Goal: Transaction & Acquisition: Purchase product/service

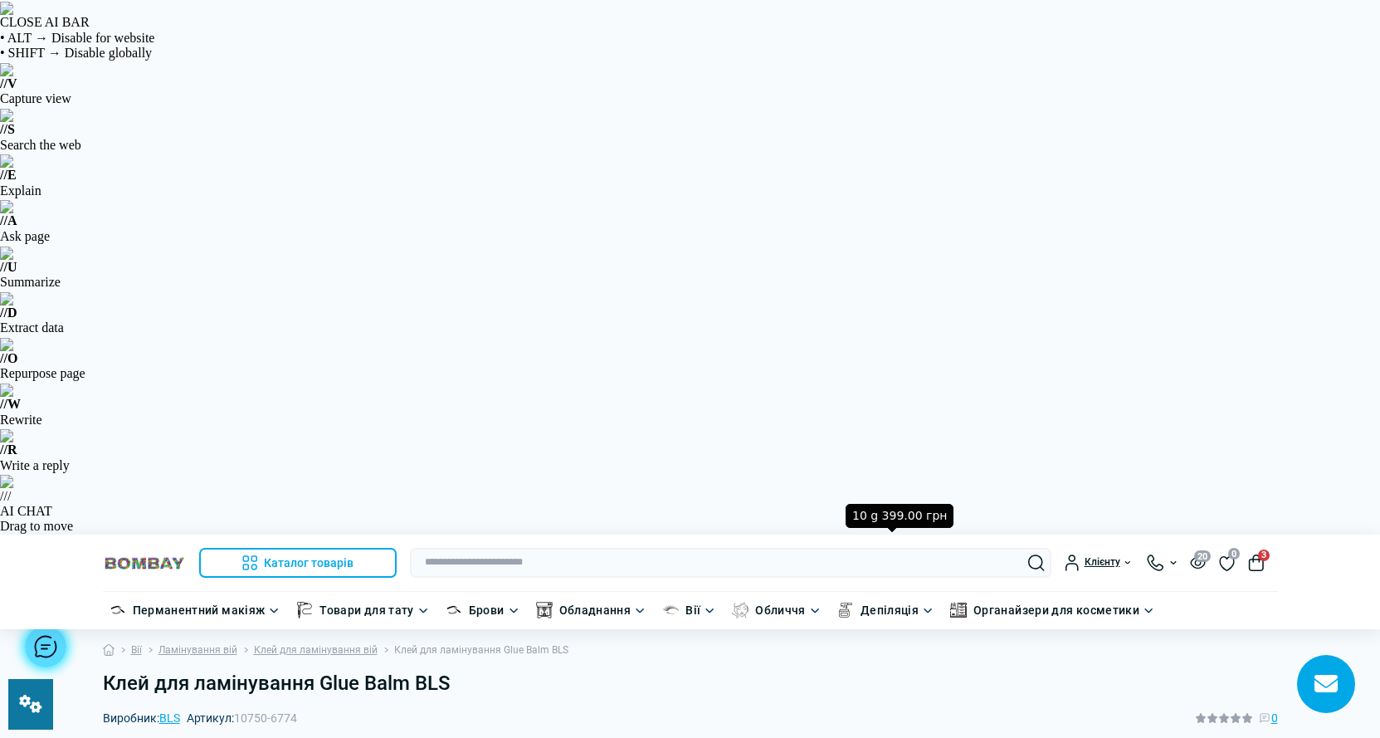
drag, startPoint x: 627, startPoint y: 581, endPoint x: 553, endPoint y: 551, distance: 79.7
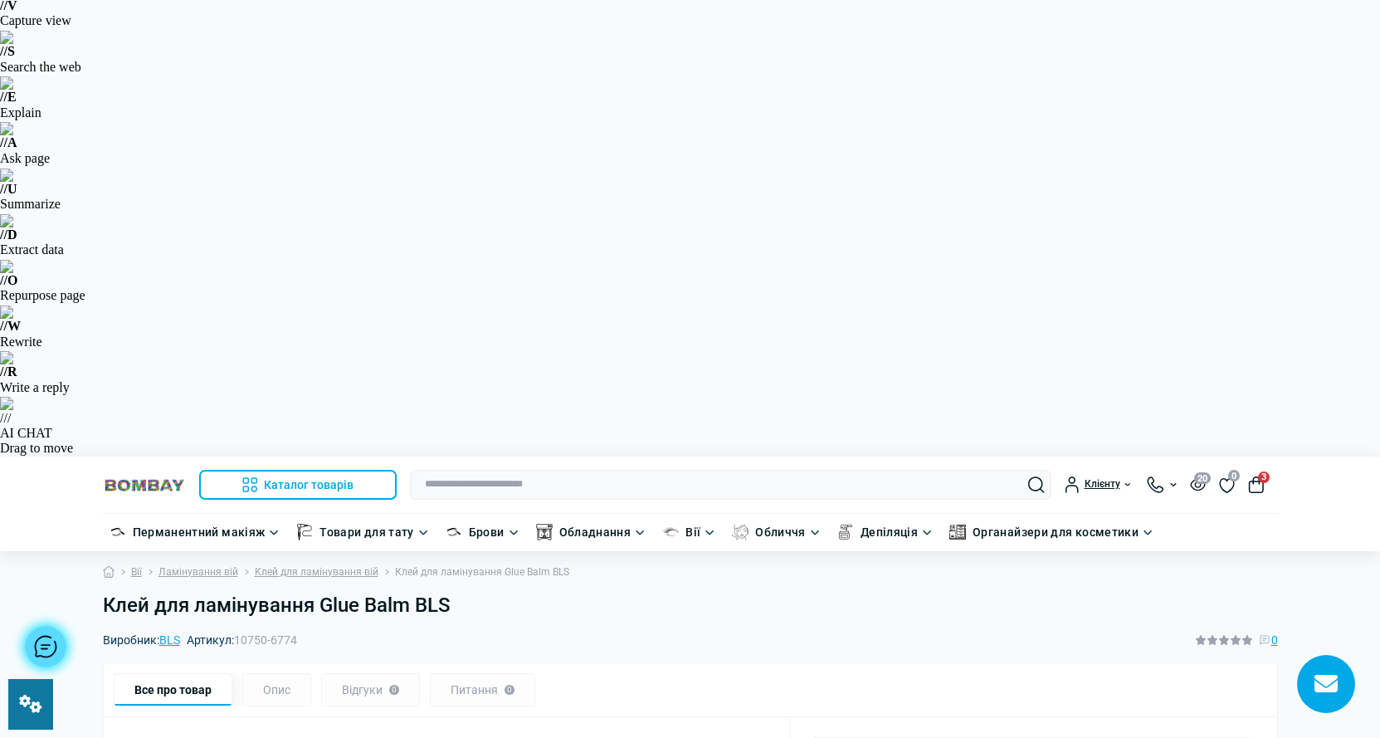
scroll to position [249, 0]
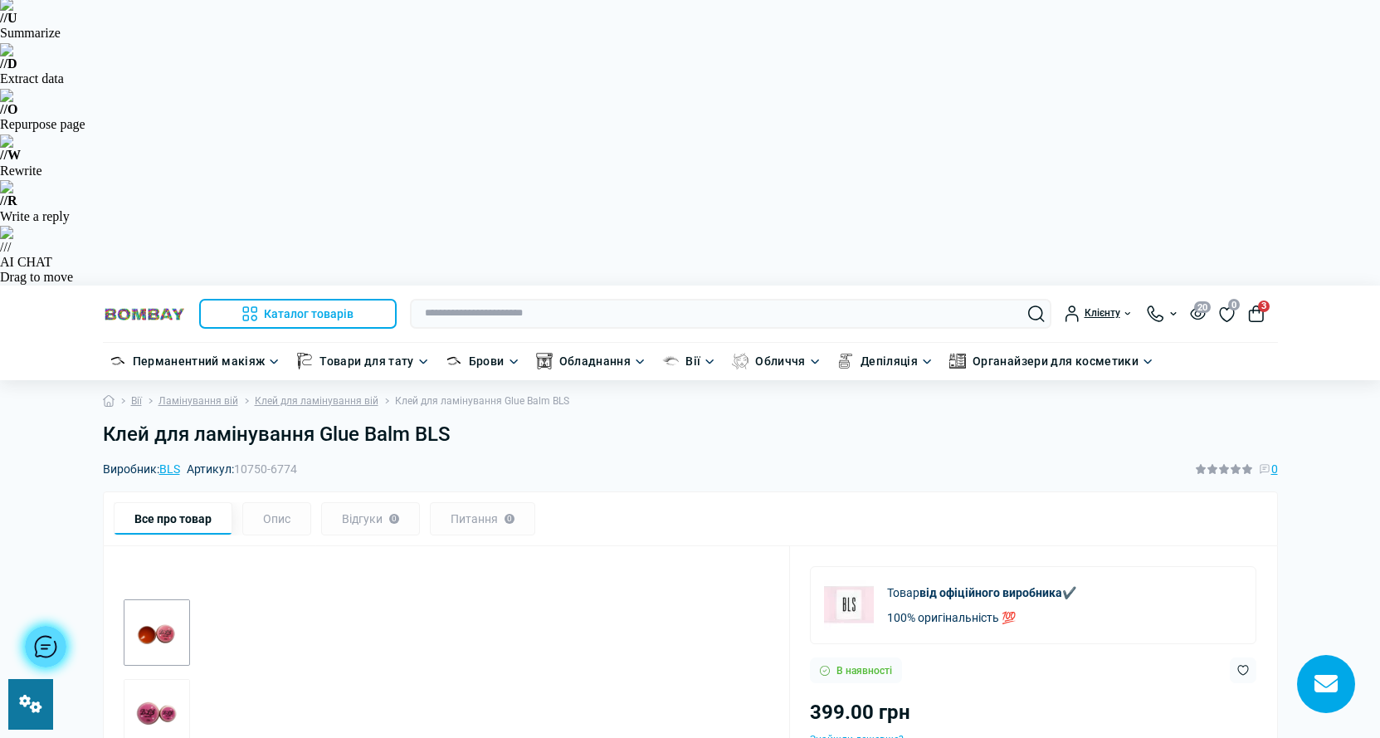
click at [178, 679] on img "2 / 2" at bounding box center [157, 712] width 66 height 66
drag, startPoint x: 1205, startPoint y: 233, endPoint x: 1197, endPoint y: 251, distance: 19.0
